Goal: Complete application form

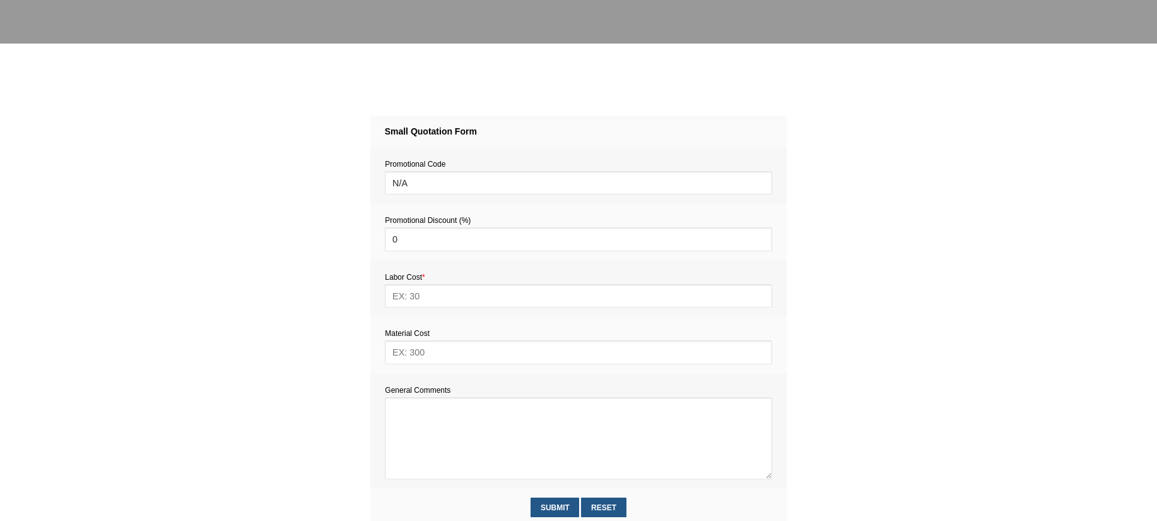
scroll to position [469, 0]
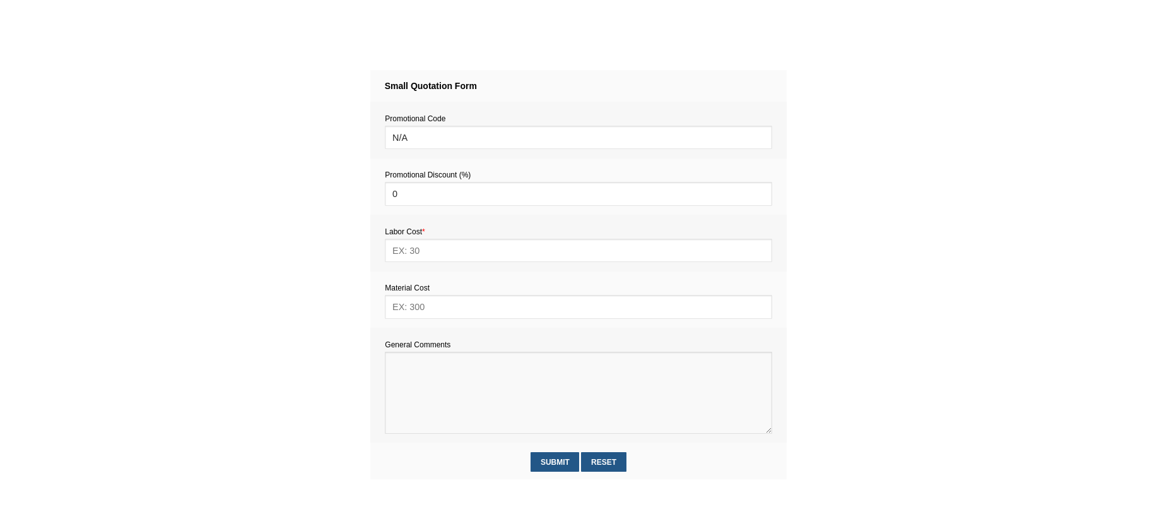
click at [435, 379] on textarea at bounding box center [578, 392] width 387 height 82
paste textarea "Estimate provision for a professional assembly handyman (service call out and l…"
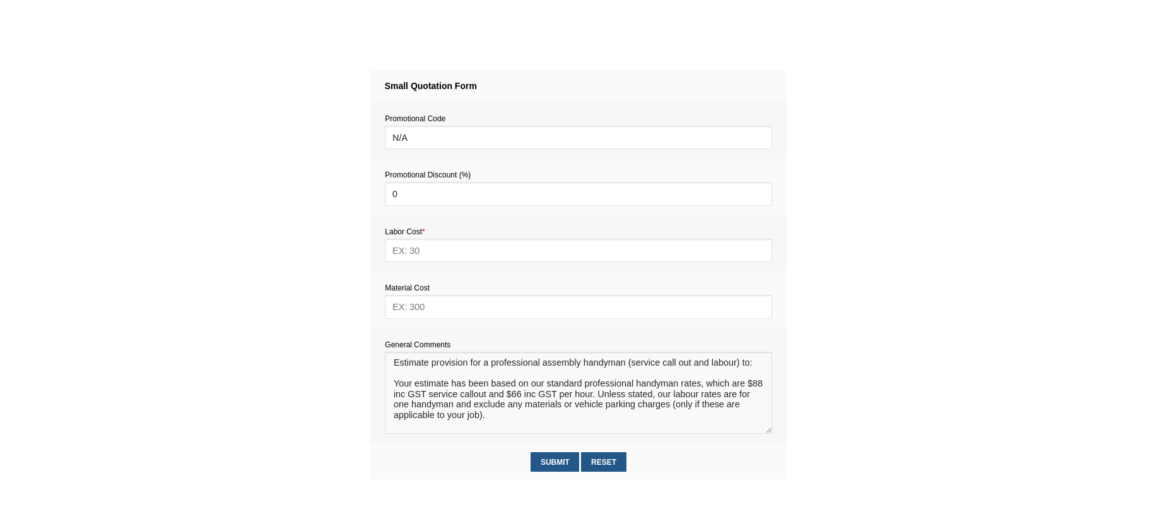
scroll to position [8, 0]
click at [395, 368] on textarea at bounding box center [578, 392] width 387 height 82
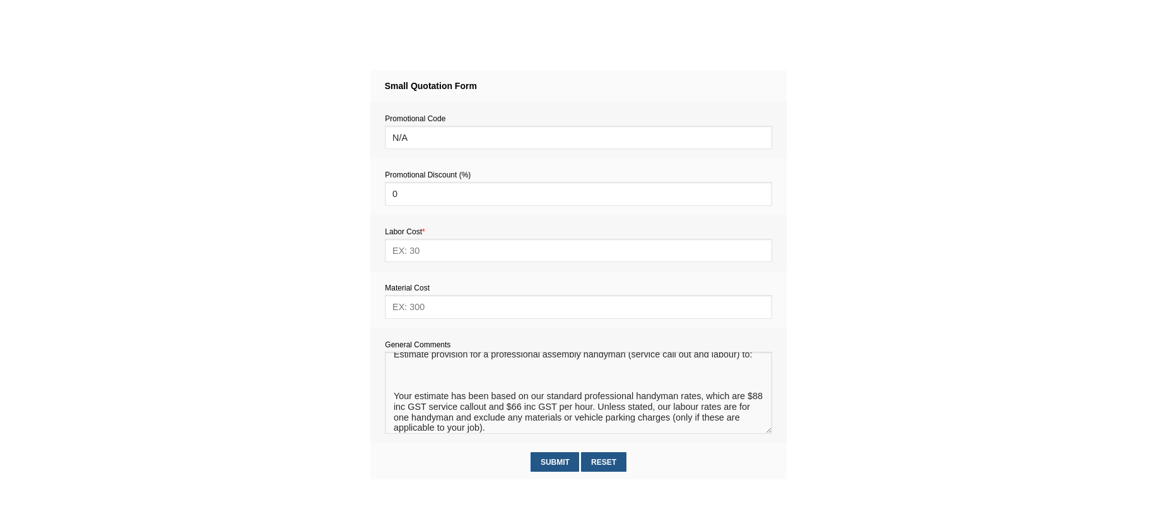
click at [397, 376] on textarea at bounding box center [578, 392] width 387 height 82
type textarea "Estimate provision for a professional assembly handyman (service call out and l…"
click at [404, 310] on input "text" at bounding box center [578, 306] width 387 height 23
type input "0"
click at [410, 245] on input "text" at bounding box center [578, 249] width 387 height 23
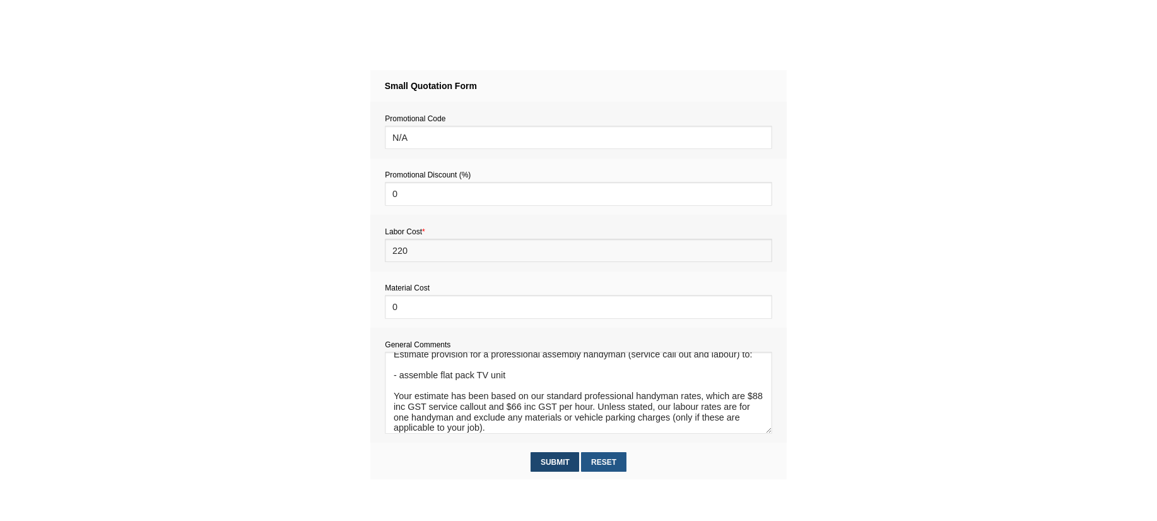
type input "220"
click at [555, 466] on input "Submit" at bounding box center [555, 462] width 49 height 20
